Goal: Check status: Check status

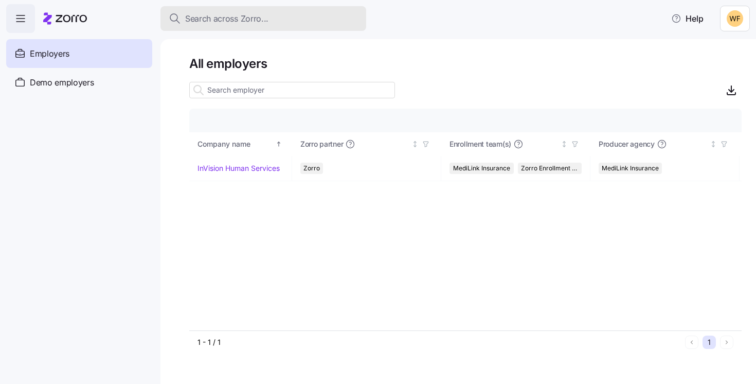
click at [237, 11] on button "Search across Zorro..." at bounding box center [264, 18] width 206 height 25
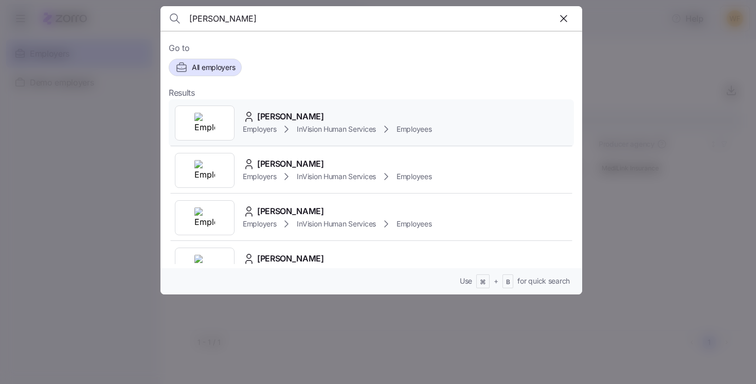
type input "[PERSON_NAME]"
click at [276, 116] on span "[PERSON_NAME]" at bounding box center [290, 116] width 67 height 13
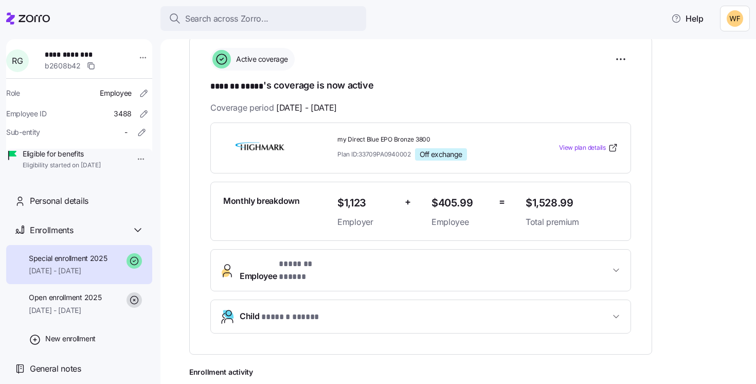
scroll to position [158, 0]
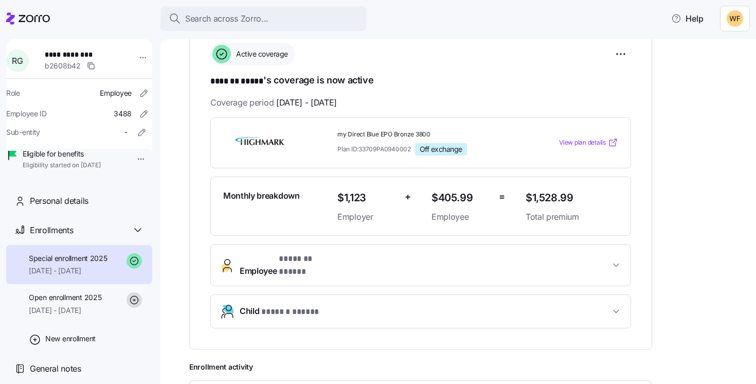
click at [578, 141] on span "View plan details" at bounding box center [582, 143] width 47 height 10
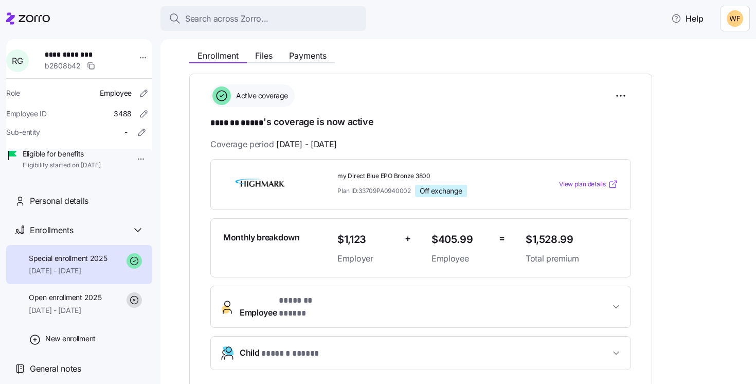
scroll to position [106, 0]
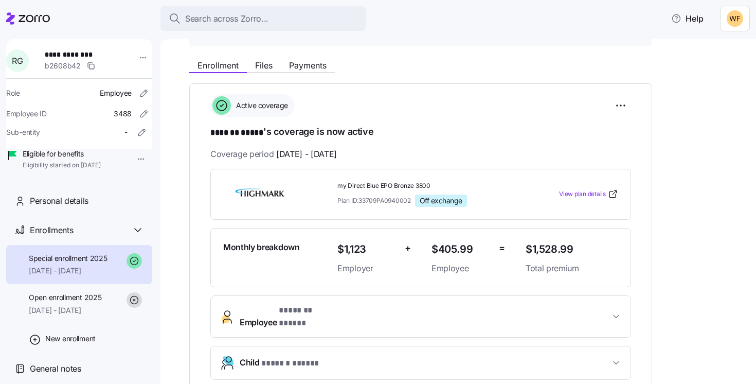
click at [515, 316] on span "Employee * ******* ***** *" at bounding box center [425, 316] width 370 height 25
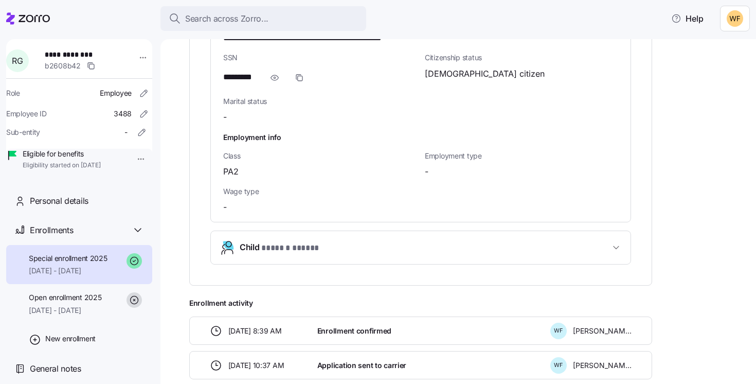
scroll to position [816, 0]
